Goal: Information Seeking & Learning: Learn about a topic

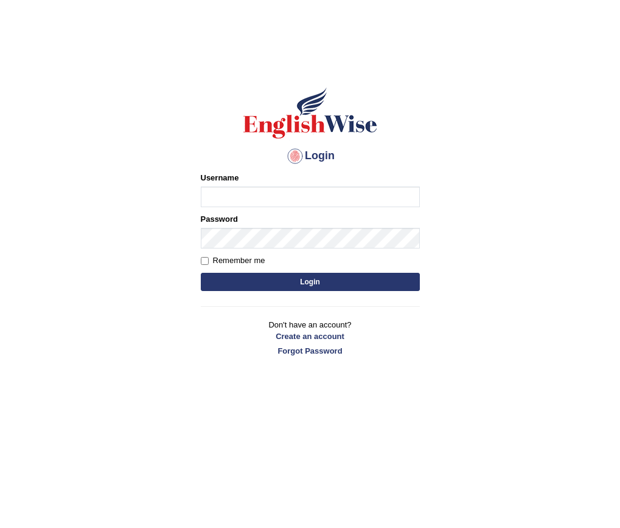
click at [216, 187] on div "Username" at bounding box center [310, 189] width 219 height 35
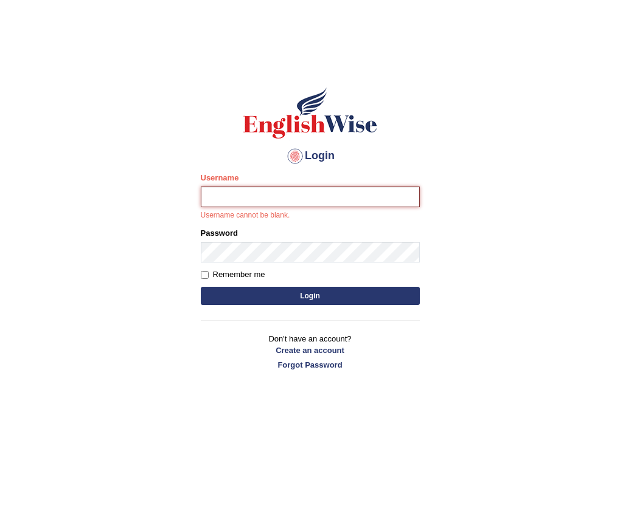
click at [218, 194] on input "Username" at bounding box center [310, 197] width 219 height 21
type input "g"
type input "GeeKaur"
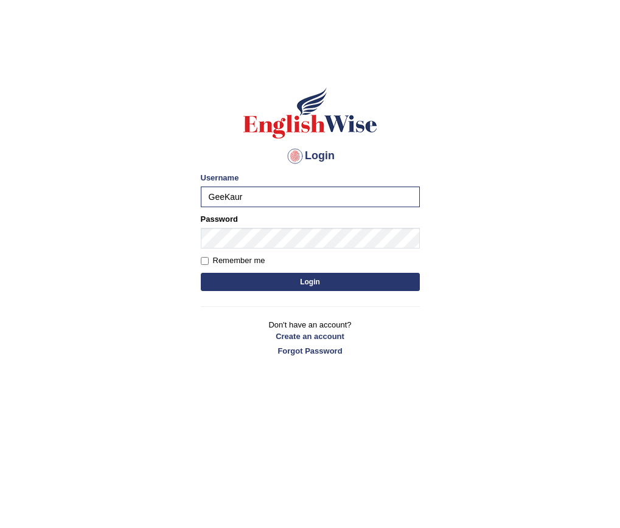
click at [237, 224] on label "Password" at bounding box center [219, 219] width 37 height 12
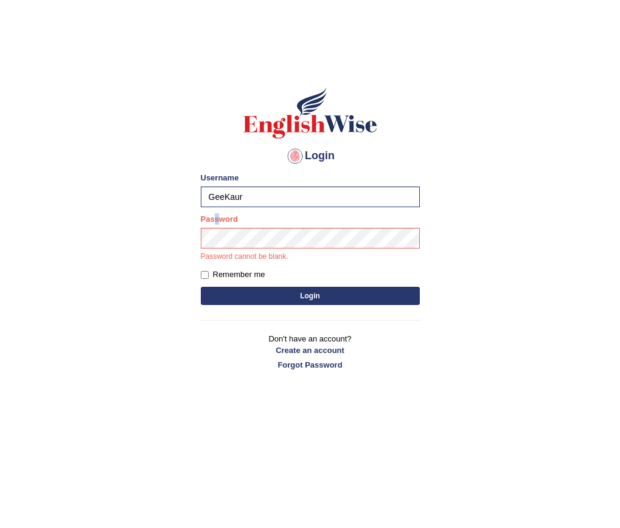
click at [218, 224] on label "Password" at bounding box center [219, 219] width 37 height 12
click at [207, 273] on input "Remember me" at bounding box center [205, 275] width 8 height 8
checkbox input "true"
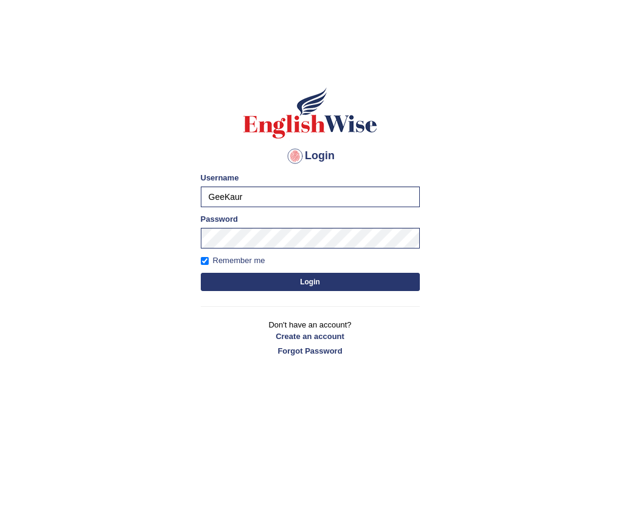
click at [248, 286] on button "Login" at bounding box center [310, 282] width 219 height 18
click at [249, 285] on button "Login" at bounding box center [310, 282] width 219 height 18
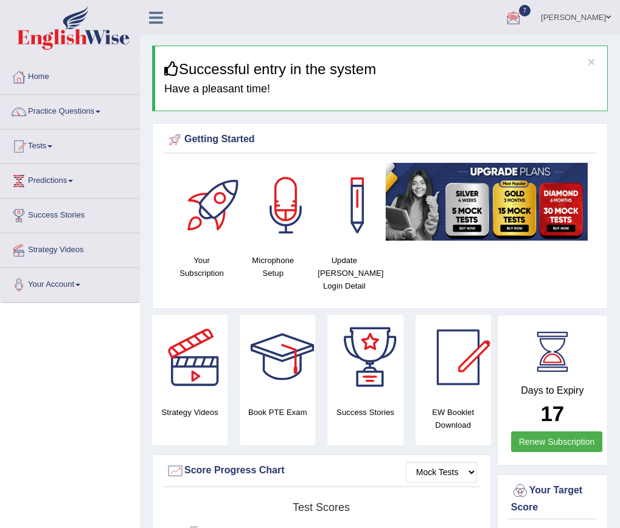
click at [63, 112] on link "Practice Questions" at bounding box center [70, 110] width 139 height 30
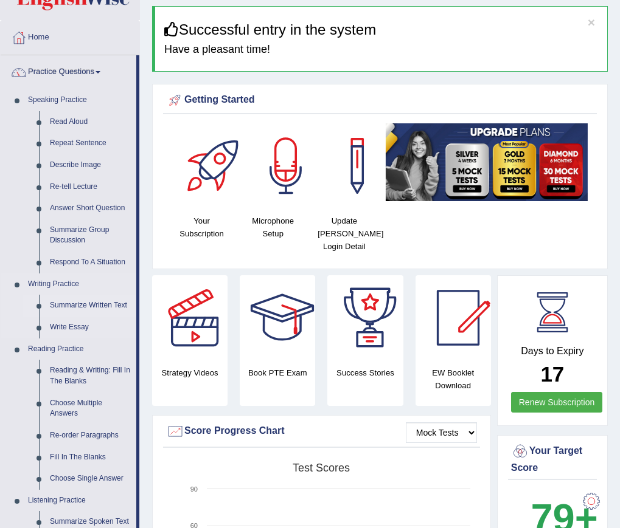
scroll to position [61, 0]
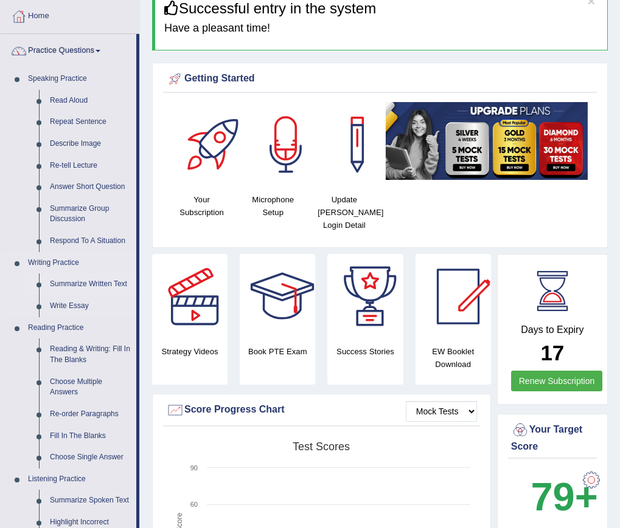
click at [74, 284] on link "Summarize Written Text" at bounding box center [90, 285] width 92 height 22
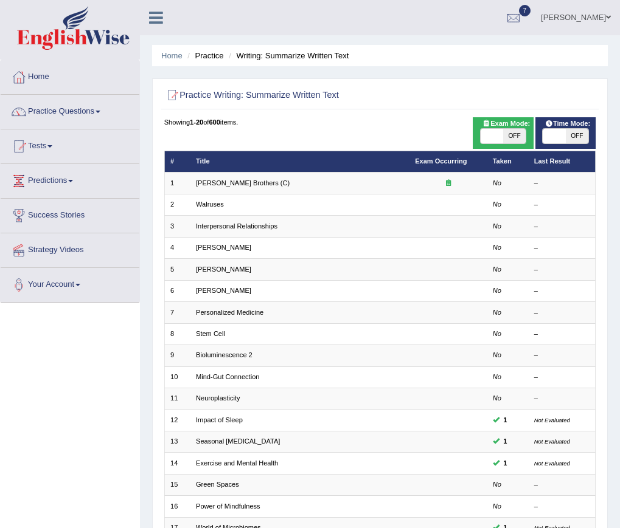
click at [496, 132] on span at bounding box center [491, 136] width 22 height 15
click at [490, 135] on span at bounding box center [491, 136] width 22 height 15
checkbox input "true"
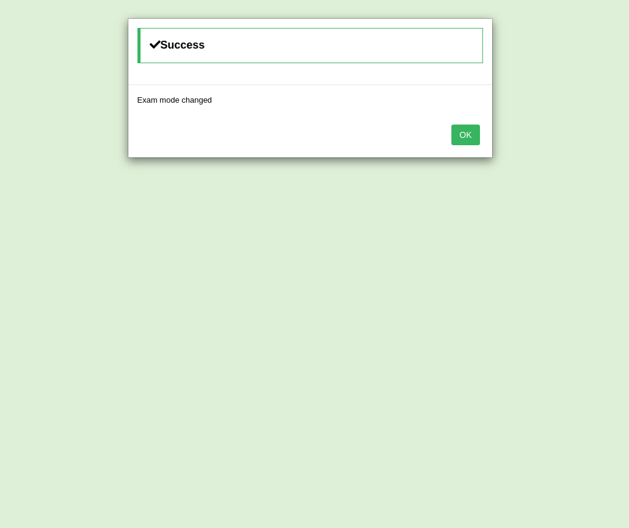
click at [464, 132] on button "OK" at bounding box center [465, 135] width 28 height 21
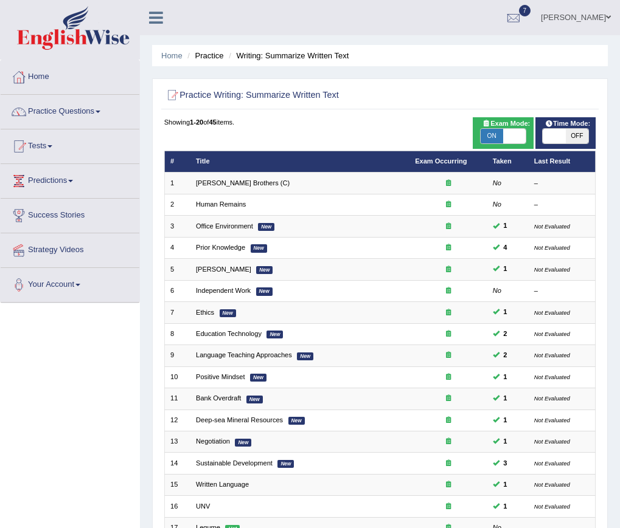
click at [545, 134] on span at bounding box center [553, 136] width 22 height 15
checkbox input "true"
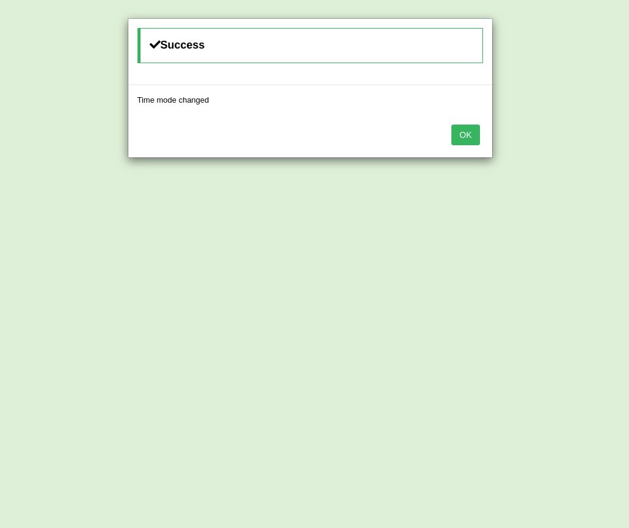
click at [477, 138] on button "OK" at bounding box center [465, 135] width 28 height 21
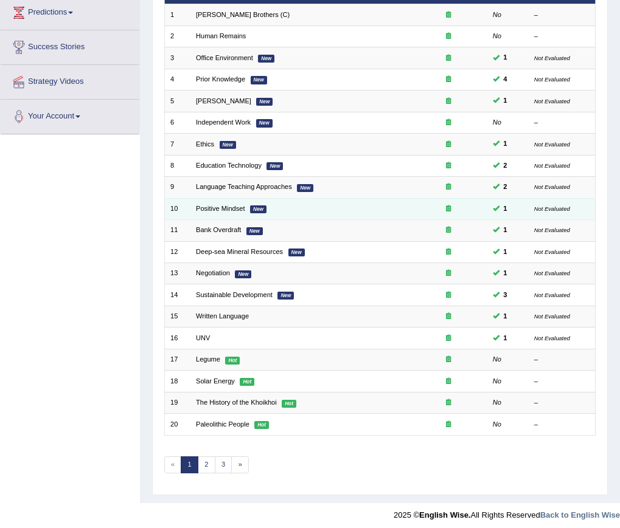
scroll to position [174, 0]
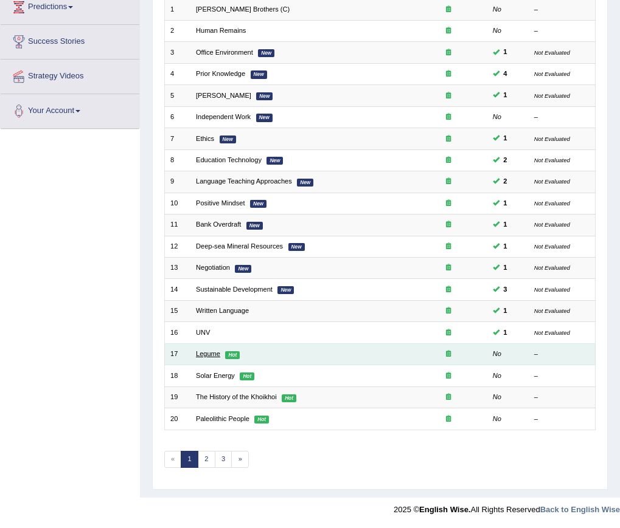
click at [196, 353] on link "Legume" at bounding box center [208, 353] width 24 height 7
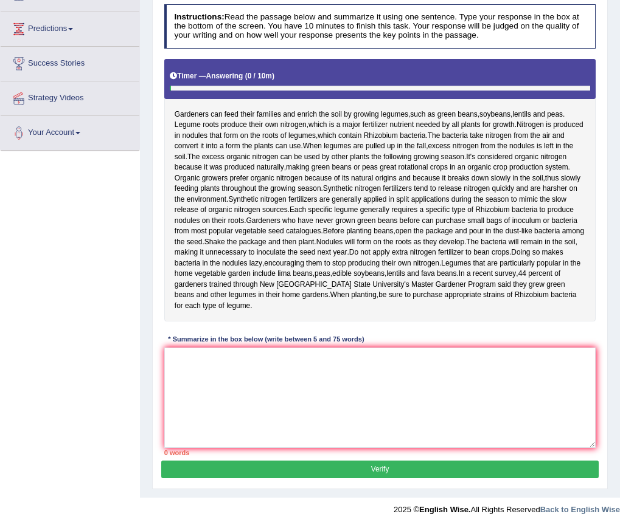
scroll to position [184, 0]
click at [181, 373] on textarea at bounding box center [380, 398] width 432 height 100
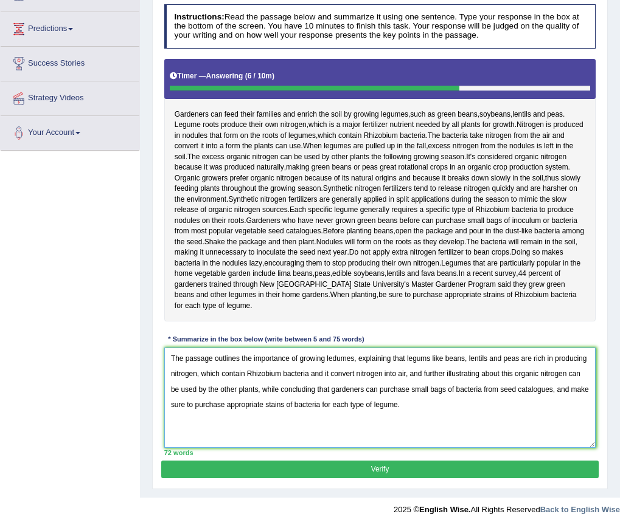
click at [336, 358] on textarea "The passage outlines the importance of growing ledumes, explaining that legums …" at bounding box center [380, 398] width 432 height 100
click at [260, 384] on textarea "The passage outlines the importance of growing legumes, explaining that legums …" at bounding box center [380, 398] width 432 height 100
click at [216, 390] on textarea "The passage outlines the importance of growing legumes, explaining that legums …" at bounding box center [380, 398] width 432 height 100
click at [270, 405] on textarea "The passage outlines the importance of growing legumes, explaining that legums …" at bounding box center [380, 398] width 432 height 100
type textarea "The passage outlines the importance of growing legumes, explaining that legums …"
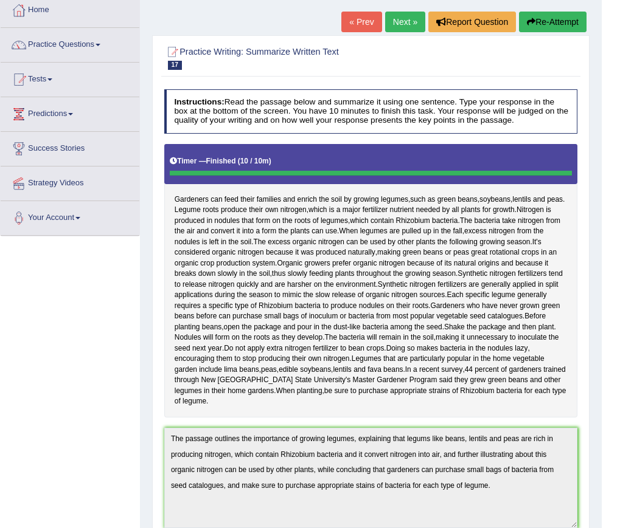
scroll to position [0, 0]
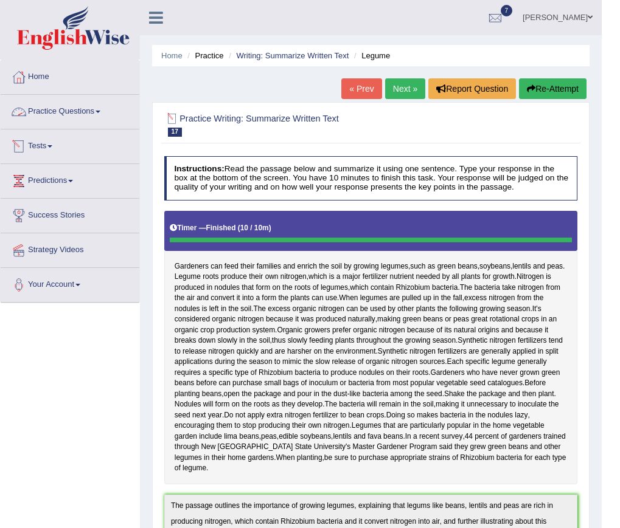
click at [82, 111] on link "Practice Questions" at bounding box center [70, 110] width 139 height 30
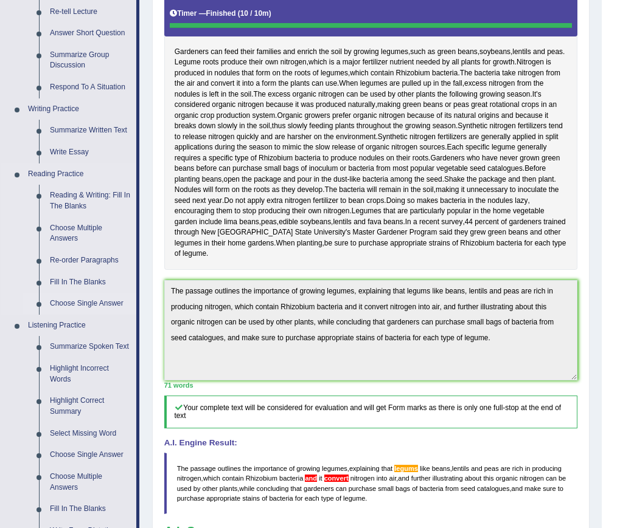
scroll to position [243, 0]
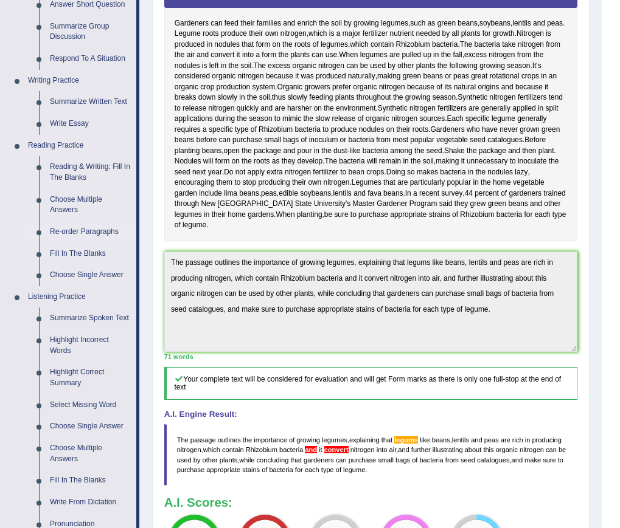
click at [69, 229] on link "Re-order Paragraphs" at bounding box center [90, 232] width 92 height 22
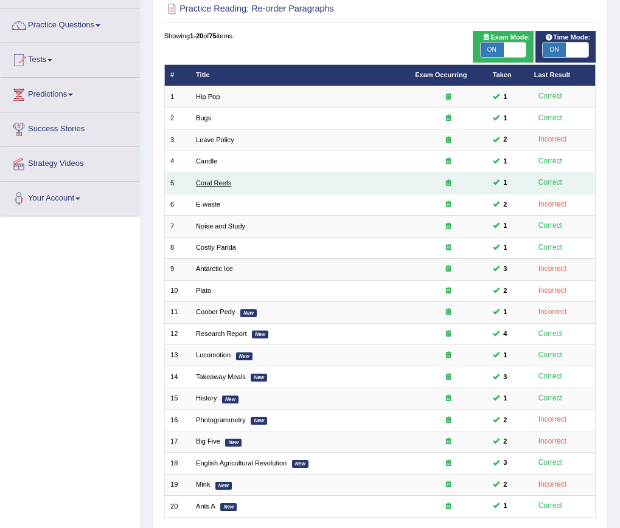
scroll to position [174, 0]
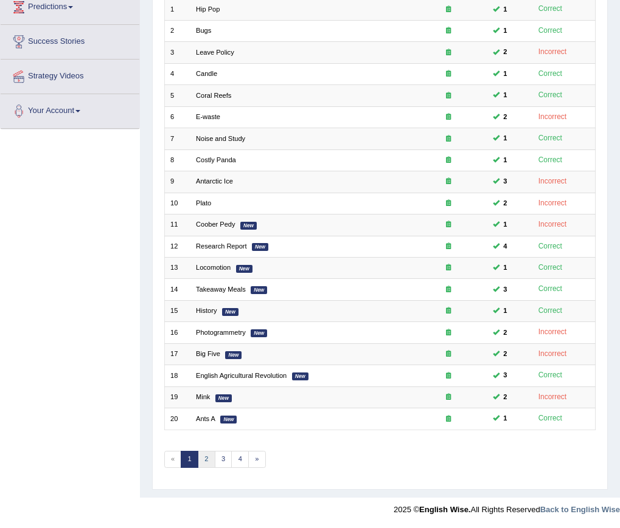
click at [208, 457] on link "2" at bounding box center [207, 459] width 18 height 17
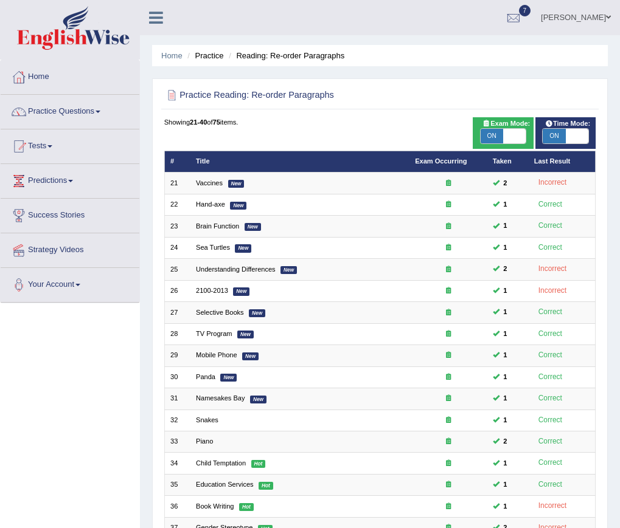
scroll to position [174, 0]
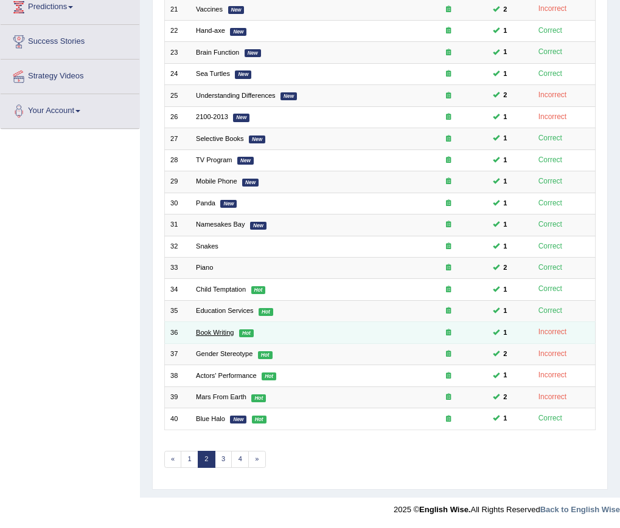
click at [224, 333] on link "Book Writing" at bounding box center [215, 332] width 38 height 7
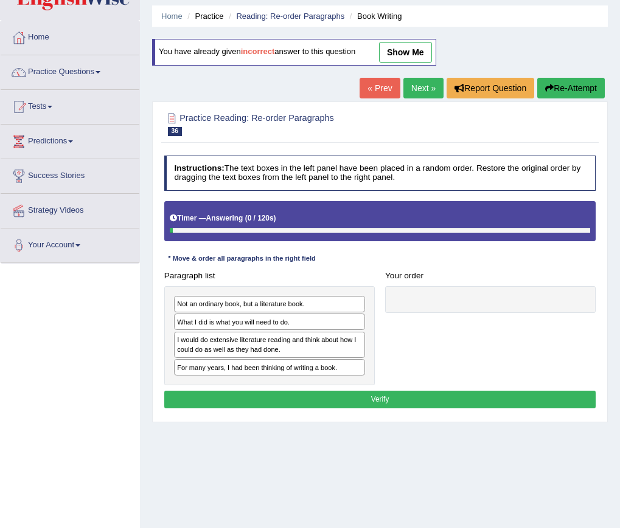
scroll to position [61, 0]
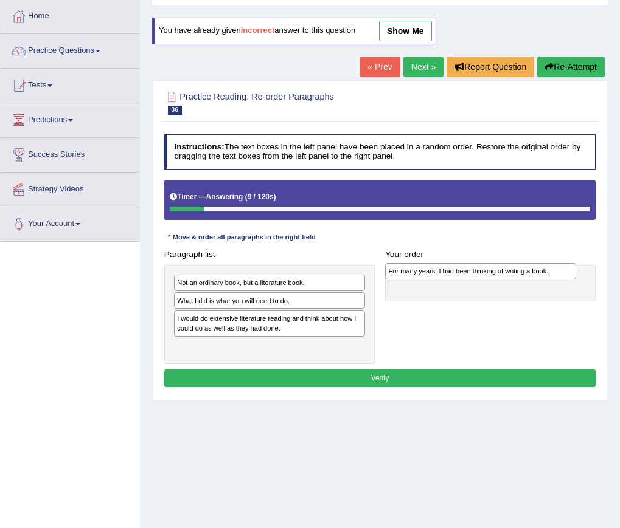
drag, startPoint x: 204, startPoint y: 352, endPoint x: 455, endPoint y: 280, distance: 261.2
click at [455, 280] on div "Paragraph list Not an ordinary book, but a literature book. What I did is what …" at bounding box center [380, 305] width 442 height 119
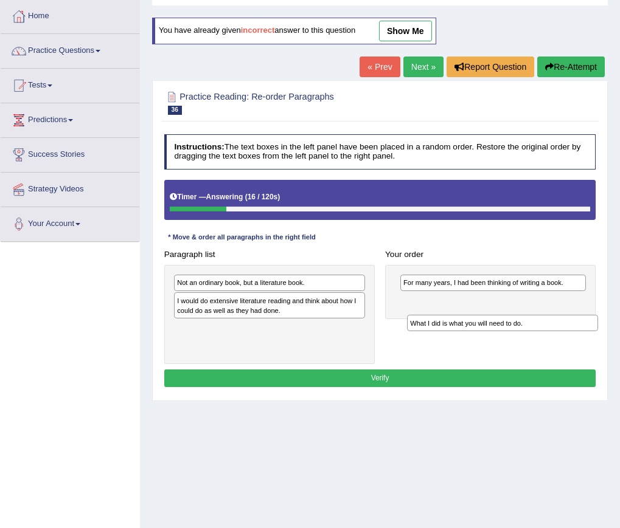
drag, startPoint x: 242, startPoint y: 308, endPoint x: 519, endPoint y: 343, distance: 278.8
click at [519, 343] on div "Paragraph list Not an ordinary book, but a literature book. What I did is what …" at bounding box center [380, 305] width 442 height 119
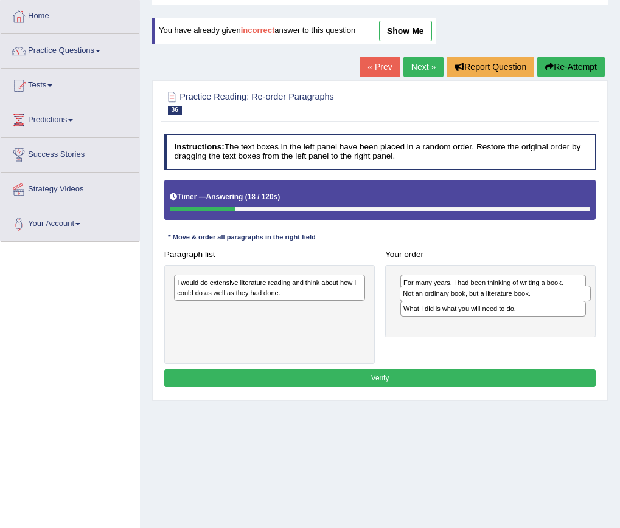
drag, startPoint x: 300, startPoint y: 287, endPoint x: 569, endPoint y: 305, distance: 268.8
click at [569, 305] on div "Paragraph list Not an ordinary book, but a literature book. I would do extensiv…" at bounding box center [380, 305] width 442 height 119
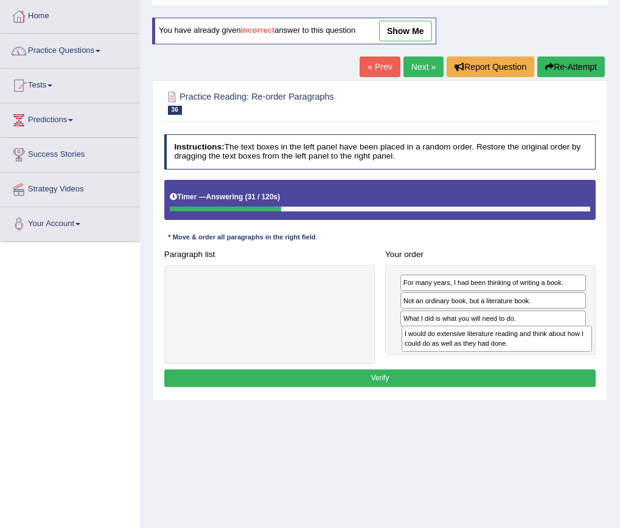
drag, startPoint x: 231, startPoint y: 299, endPoint x: 501, endPoint y: 364, distance: 277.7
click at [501, 364] on div "Paragraph list I would do extensive literature reading and think about how I co…" at bounding box center [380, 305] width 442 height 119
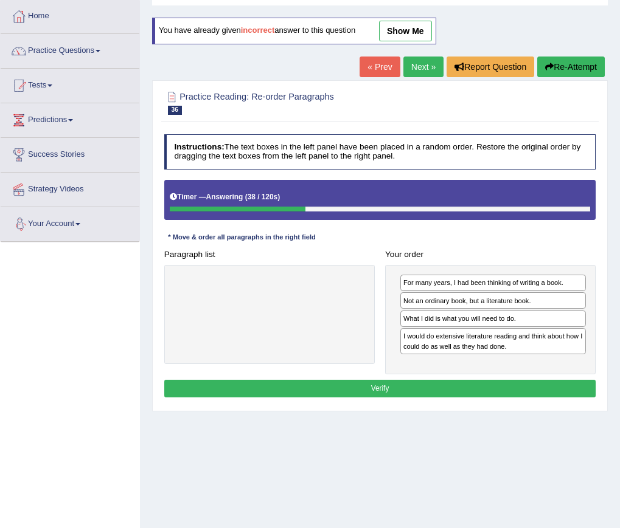
click at [385, 389] on button "Verify" at bounding box center [380, 389] width 432 height 18
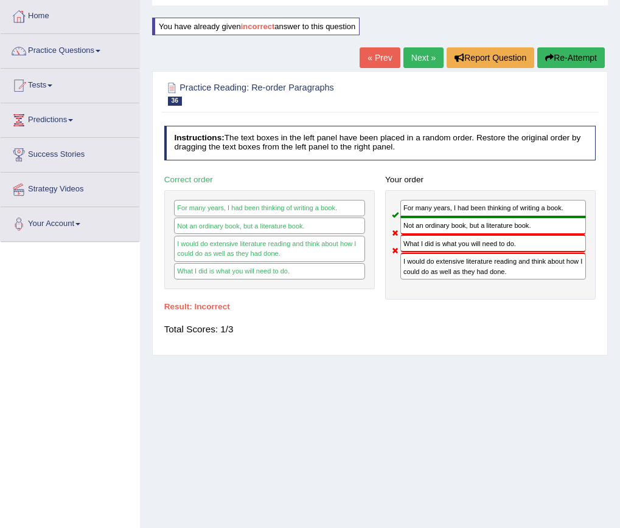
click at [406, 59] on link "Next »" at bounding box center [423, 57] width 40 height 21
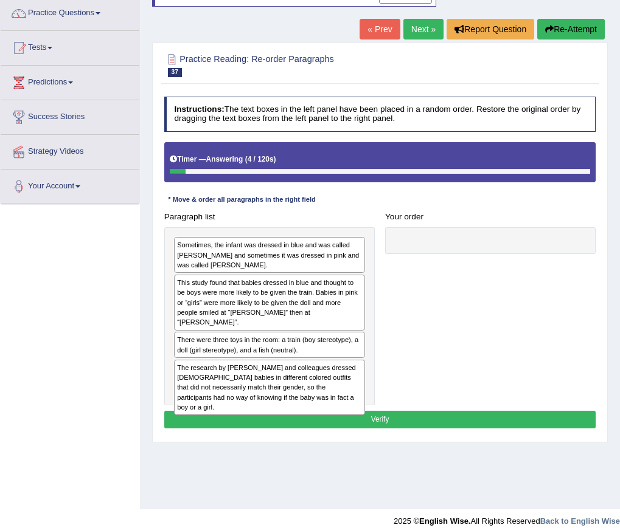
scroll to position [110, 0]
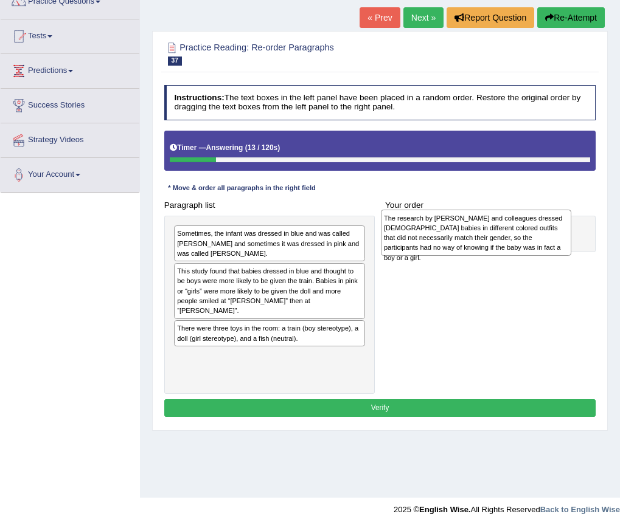
drag, startPoint x: 187, startPoint y: 367, endPoint x: 433, endPoint y: 241, distance: 276.0
click at [433, 241] on div "The research by Will and colleagues dressed 6-month-old babies in different col…" at bounding box center [476, 233] width 191 height 46
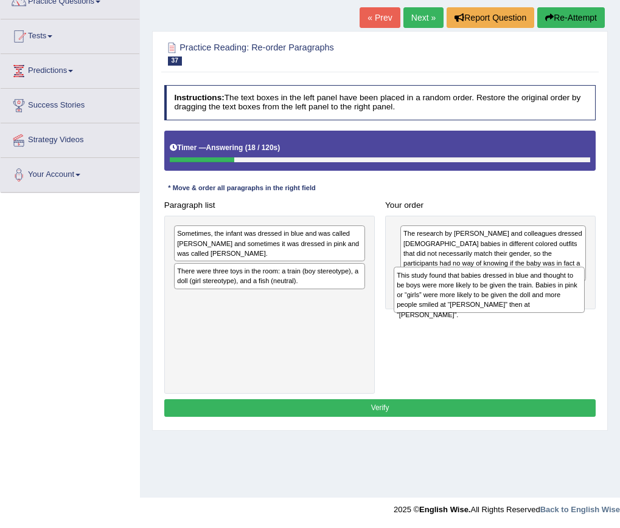
drag, startPoint x: 314, startPoint y: 289, endPoint x: 575, endPoint y: 306, distance: 261.4
click at [575, 306] on div "This study found that babies dressed in blue and thought to be boys were more l…" at bounding box center [488, 290] width 191 height 46
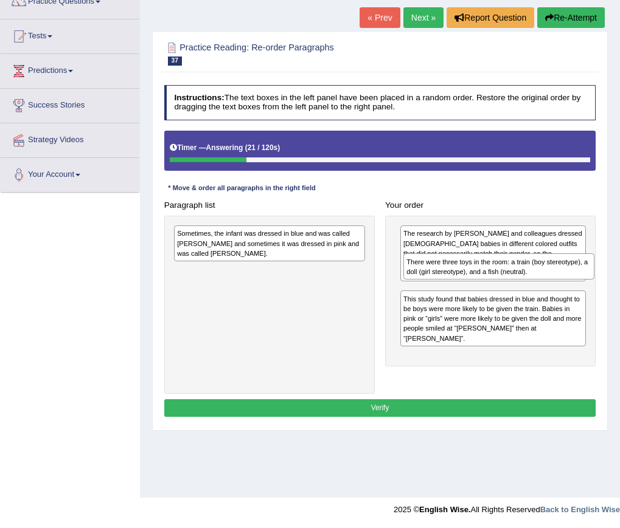
drag, startPoint x: 309, startPoint y: 274, endPoint x: 581, endPoint y: 274, distance: 271.8
click at [581, 274] on div "There were three toys in the room: a train (boy stereotype), a doll (girl stere…" at bounding box center [498, 267] width 191 height 26
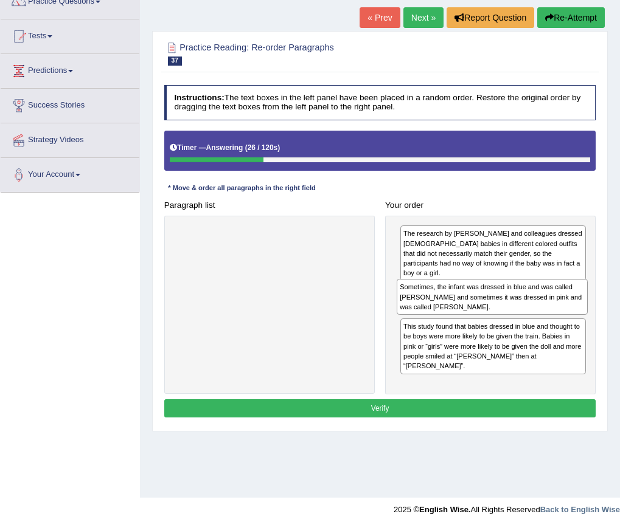
drag, startPoint x: 310, startPoint y: 252, endPoint x: 575, endPoint y: 320, distance: 273.2
click at [575, 320] on div "Paragraph list Sometimes, the infant was dressed in blue and was called Adam an…" at bounding box center [380, 295] width 442 height 198
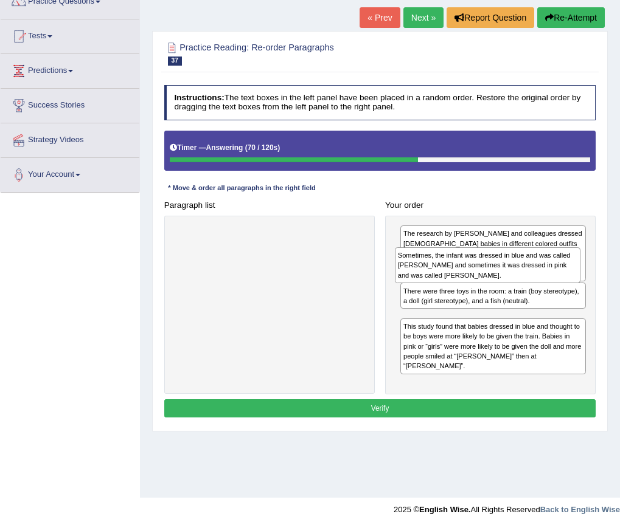
drag, startPoint x: 436, startPoint y: 333, endPoint x: 433, endPoint y: 289, distance: 44.5
click at [433, 289] on div "The research by Will and colleagues dressed 6-month-old babies in different col…" at bounding box center [490, 305] width 210 height 179
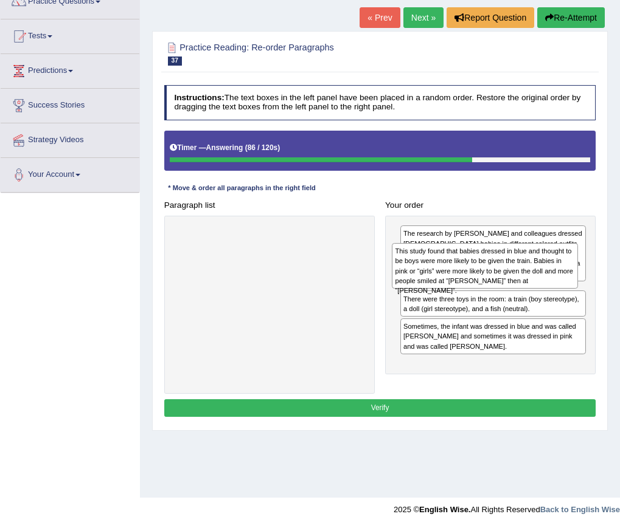
drag, startPoint x: 514, startPoint y: 366, endPoint x: 508, endPoint y: 279, distance: 87.2
click at [508, 279] on div "This study found that babies dressed in blue and thought to be boys were more l…" at bounding box center [484, 266] width 185 height 46
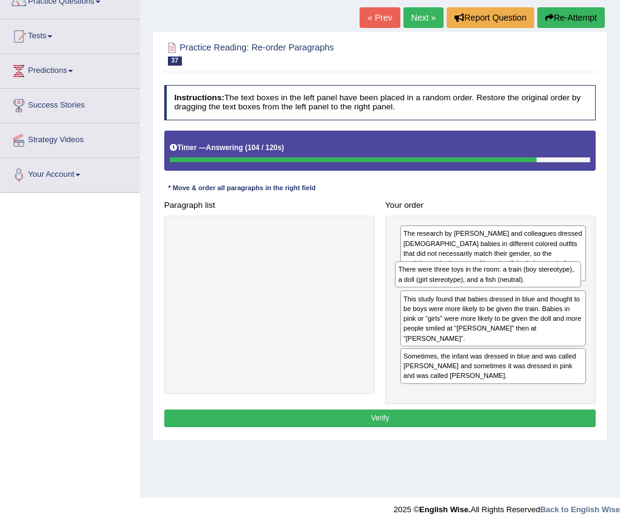
drag, startPoint x: 465, startPoint y: 345, endPoint x: 465, endPoint y: 296, distance: 48.6
click at [465, 297] on div "The research by Will and colleagues dressed 6-month-old babies in different col…" at bounding box center [490, 310] width 210 height 189
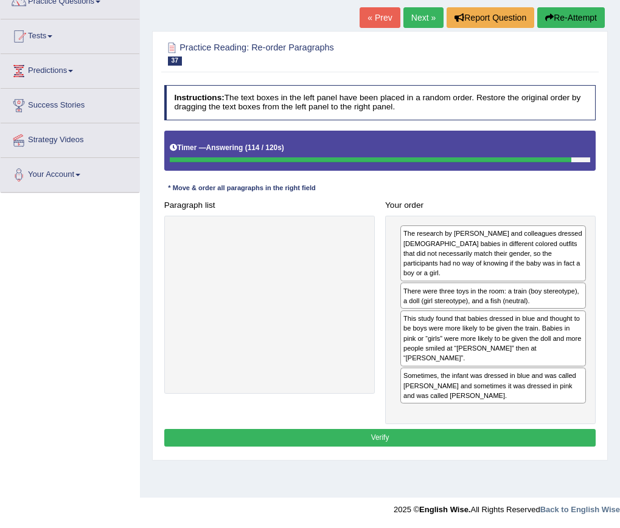
click at [375, 429] on button "Verify" at bounding box center [380, 438] width 432 height 18
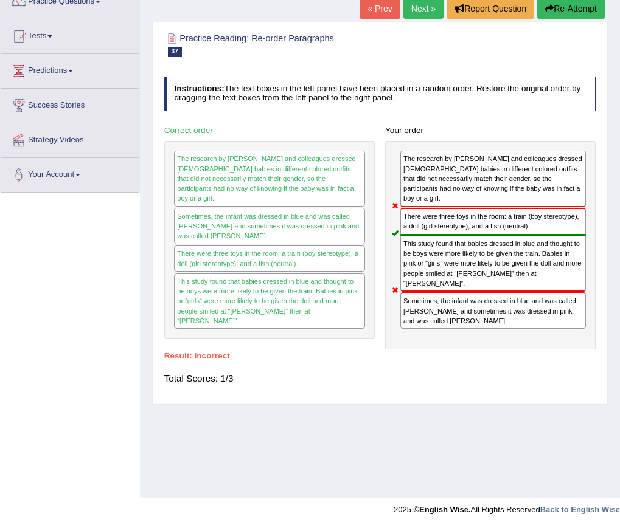
scroll to position [49, 0]
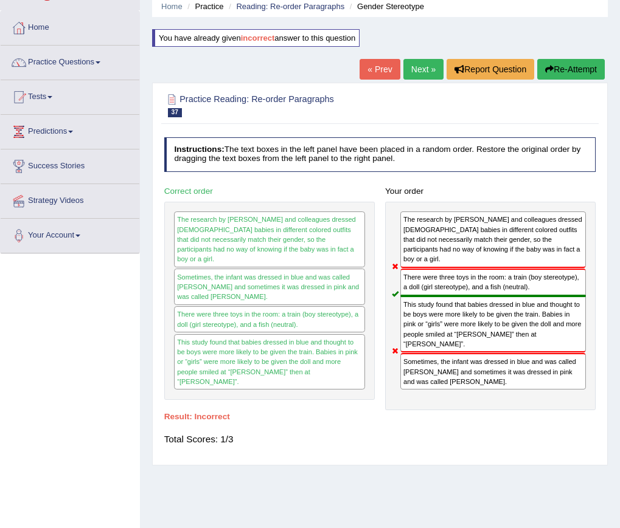
click at [422, 72] on link "Next »" at bounding box center [423, 69] width 40 height 21
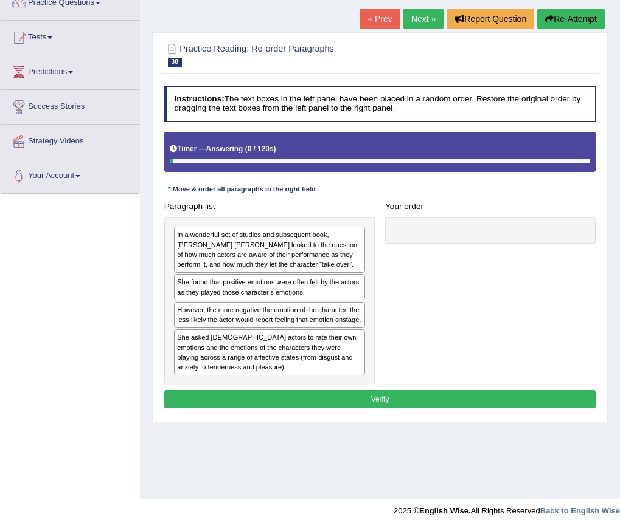
scroll to position [110, 0]
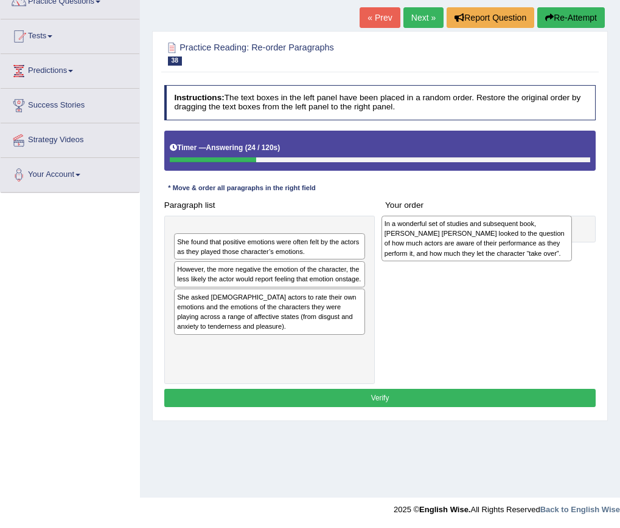
drag, startPoint x: 251, startPoint y: 266, endPoint x: 497, endPoint y: 260, distance: 246.4
click at [497, 260] on div "In a wonderful set of studies and subsequent book, [PERSON_NAME] [PERSON_NAME] …" at bounding box center [476, 239] width 191 height 46
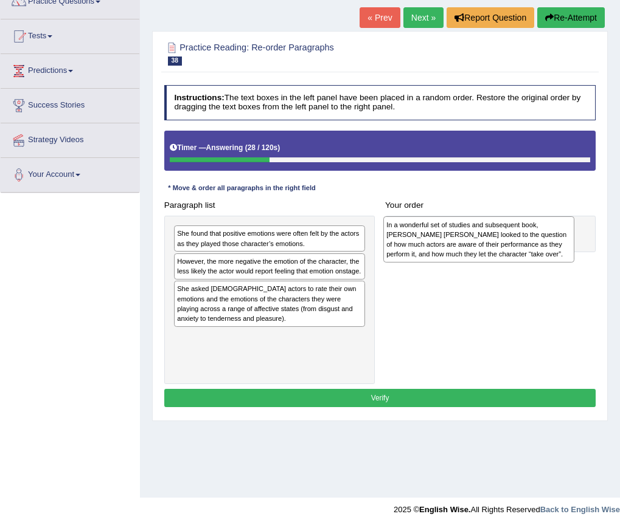
drag, startPoint x: 305, startPoint y: 239, endPoint x: 553, endPoint y: 234, distance: 248.8
click at [553, 234] on div "In a wonderful set of studies and subsequent book, Elly A. Konijn looked to the…" at bounding box center [478, 239] width 191 height 46
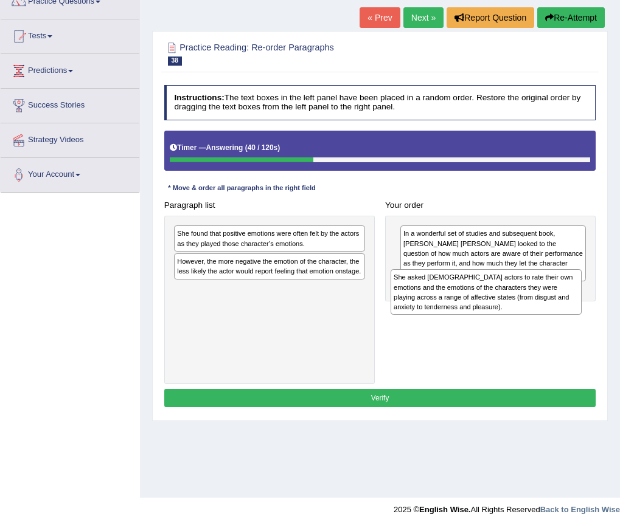
drag, startPoint x: 244, startPoint y: 306, endPoint x: 496, endPoint y: 306, distance: 251.1
click at [497, 308] on div "She asked Dutch actors to rate their own emotions and the emotions of the chara…" at bounding box center [485, 292] width 191 height 46
drag, startPoint x: 316, startPoint y: 316, endPoint x: 584, endPoint y: 317, distance: 267.6
click at [584, 317] on div "Paragraph list She found that positive emotions were often felt by the actors a…" at bounding box center [380, 290] width 442 height 188
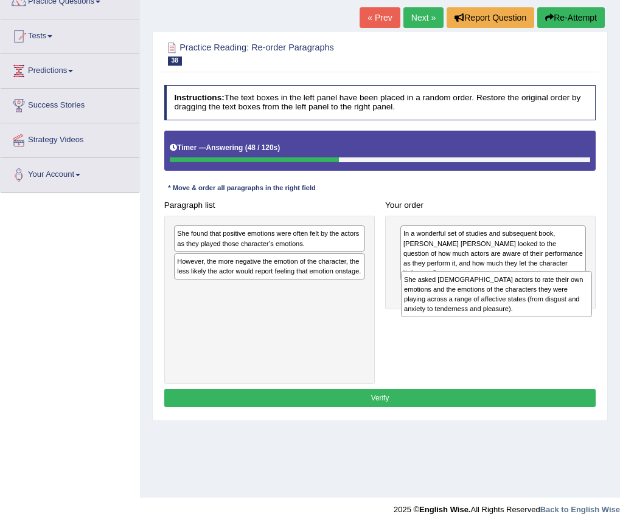
drag, startPoint x: 329, startPoint y: 303, endPoint x: 598, endPoint y: 307, distance: 269.4
click at [598, 307] on div "Paragraph list She found that positive emotions were often felt by the actors a…" at bounding box center [380, 290] width 442 height 188
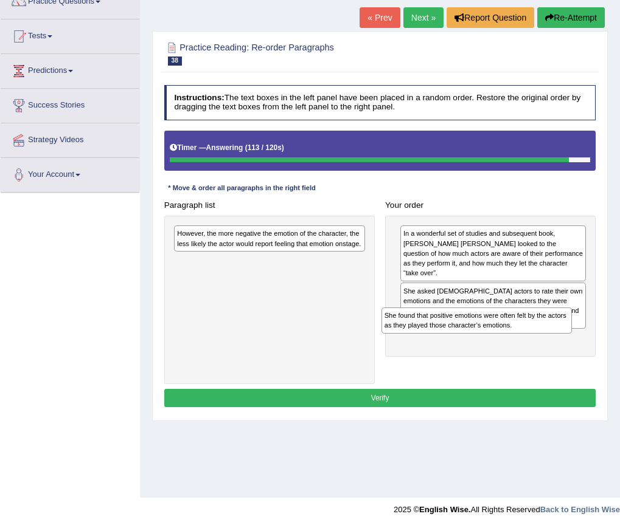
drag, startPoint x: 272, startPoint y: 245, endPoint x: 519, endPoint y: 347, distance: 266.4
click at [519, 347] on div "Paragraph list She found that positive emotions were often felt by the actors a…" at bounding box center [380, 290] width 442 height 188
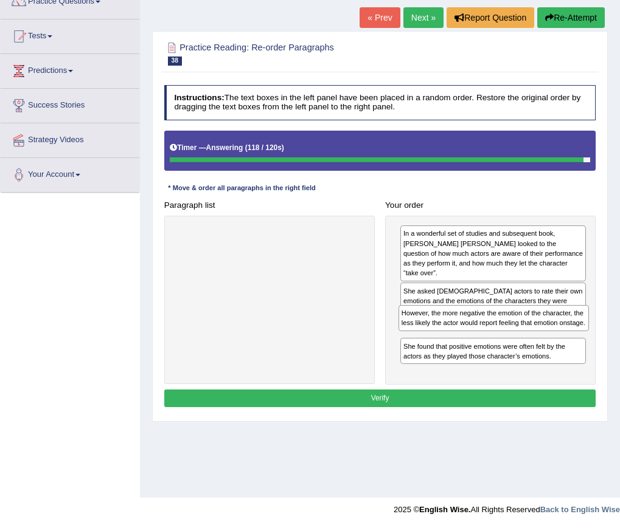
drag, startPoint x: 288, startPoint y: 237, endPoint x: 555, endPoint y: 335, distance: 284.0
click at [555, 335] on div "Paragraph list However, the more negative the emotion of the character, the les…" at bounding box center [380, 290] width 442 height 189
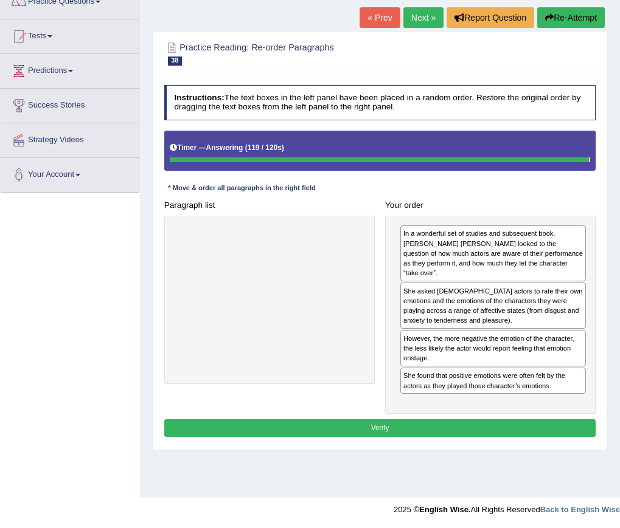
click at [405, 420] on button "Verify" at bounding box center [380, 429] width 432 height 18
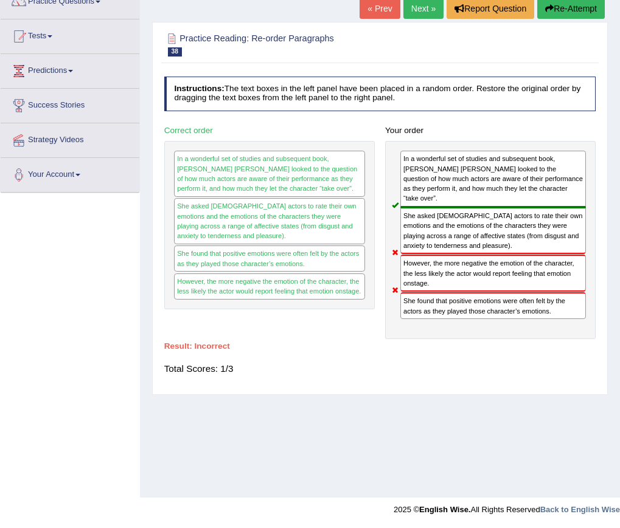
click at [209, 356] on div "Total Scores: 1/3" at bounding box center [380, 368] width 432 height 25
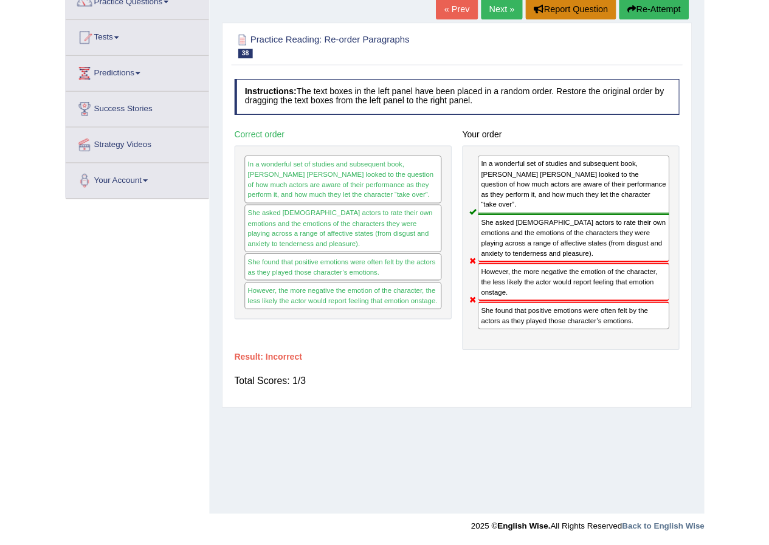
scroll to position [93, 0]
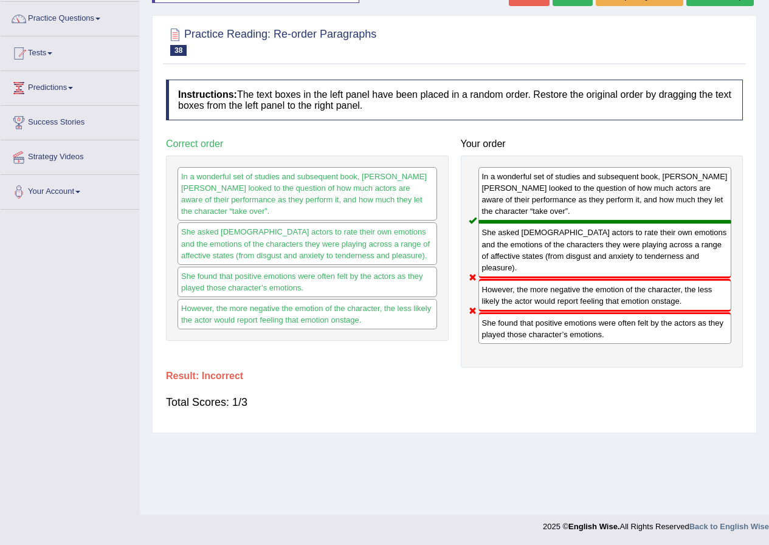
click at [464, 320] on div "In a wonderful set of studies and subsequent book, Elly A. Konijn looked to the…" at bounding box center [602, 262] width 283 height 212
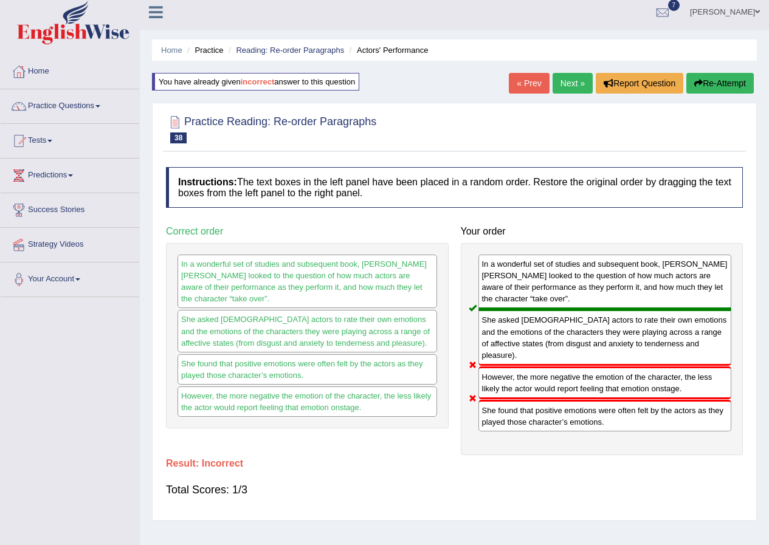
scroll to position [0, 0]
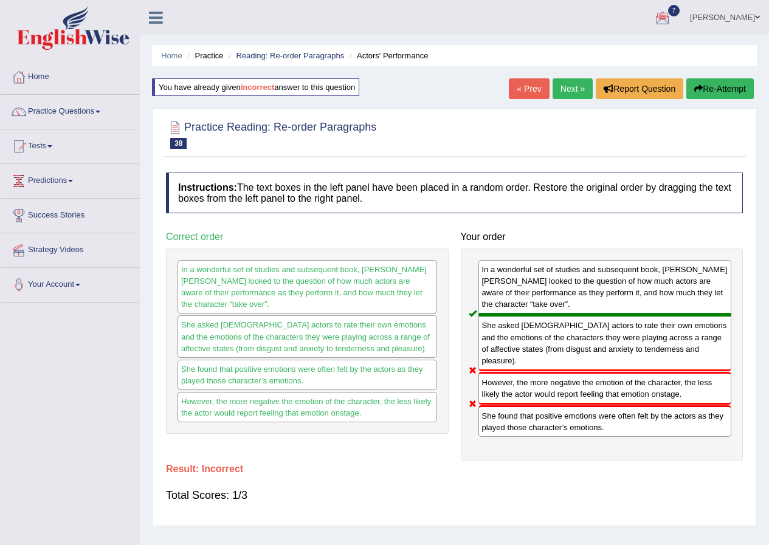
click at [619, 13] on link "gurpreet kaur" at bounding box center [725, 16] width 88 height 32
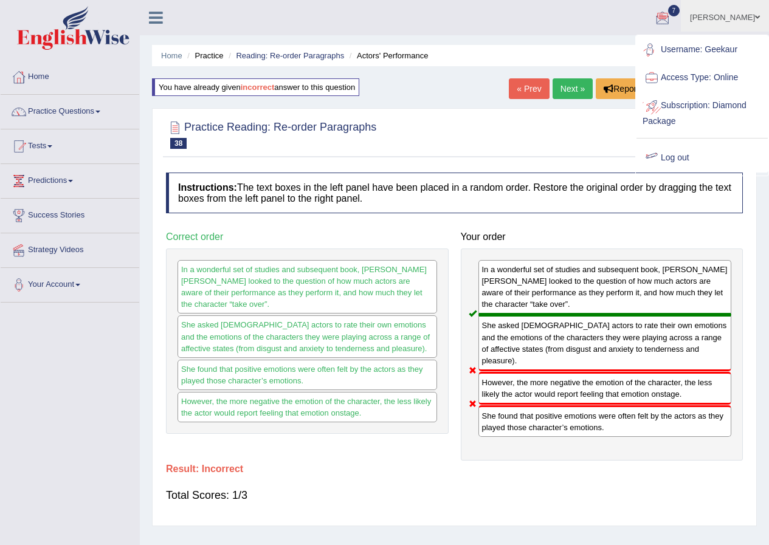
click at [619, 158] on link "Log out" at bounding box center [702, 158] width 131 height 28
